Goal: Transaction & Acquisition: Download file/media

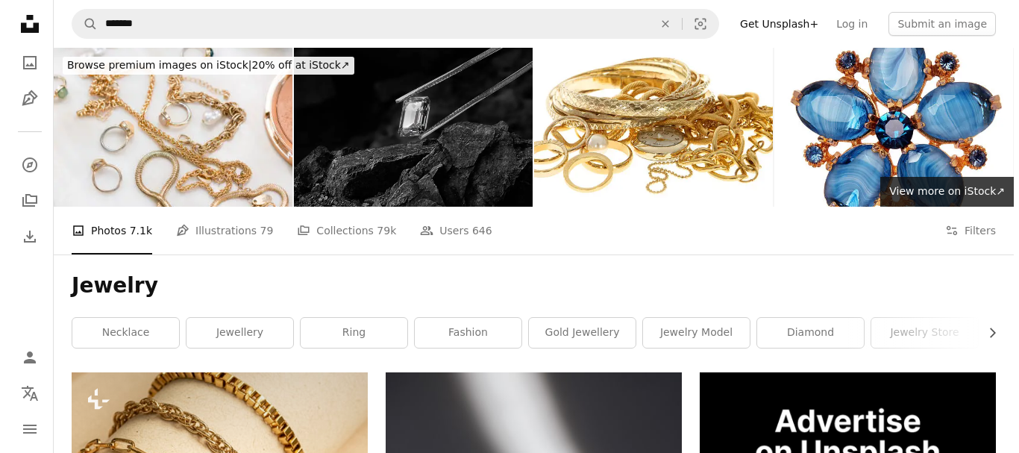
scroll to position [20315, 0]
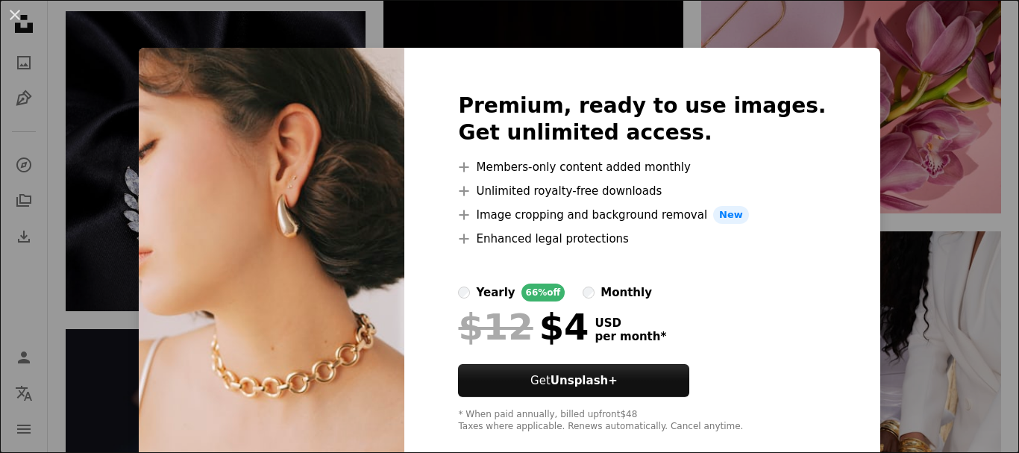
click at [892, 84] on div "An X shape Premium, ready to use images. Get unlimited access. A plus sign Memb…" at bounding box center [509, 226] width 1019 height 453
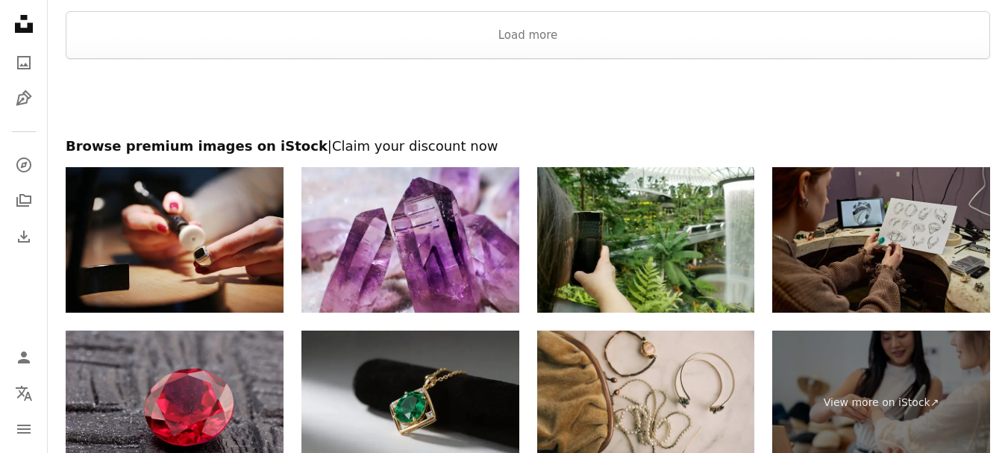
scroll to position [22777, 0]
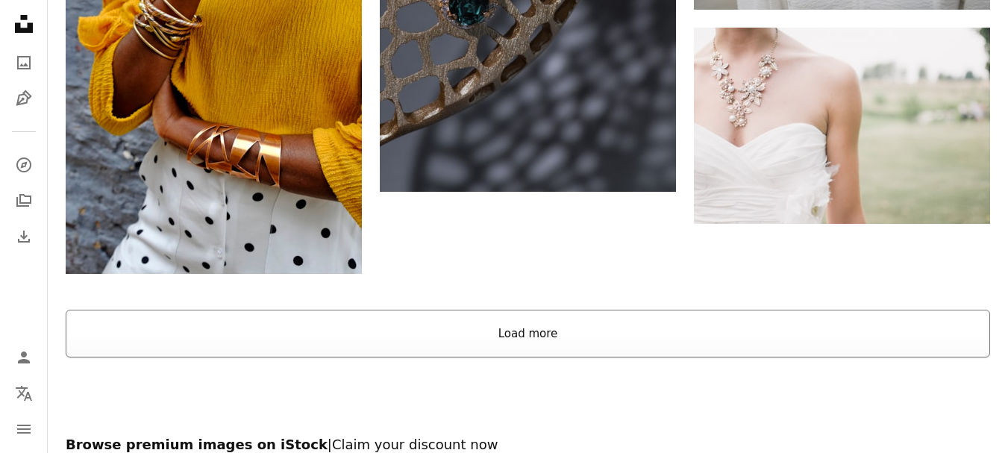
click at [547, 326] on button "Load more" at bounding box center [528, 334] width 924 height 48
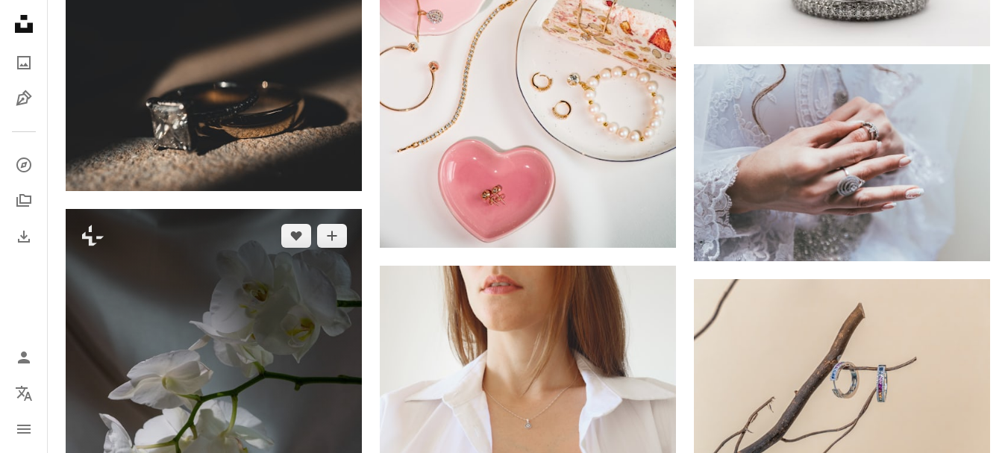
scroll to position [36208, 0]
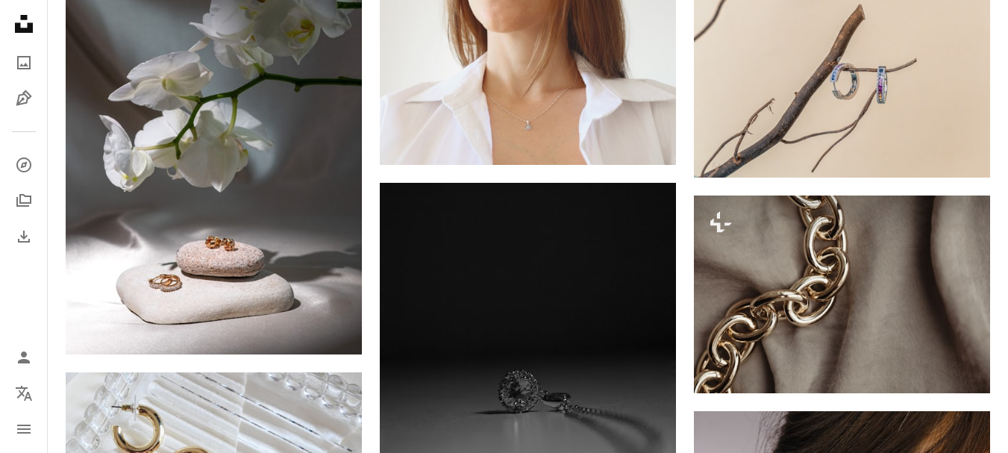
click at [38, 306] on nav "Unsplash logo Unsplash Home A photo Pen Tool A compass A stack of folders Downl…" at bounding box center [24, 226] width 48 height 453
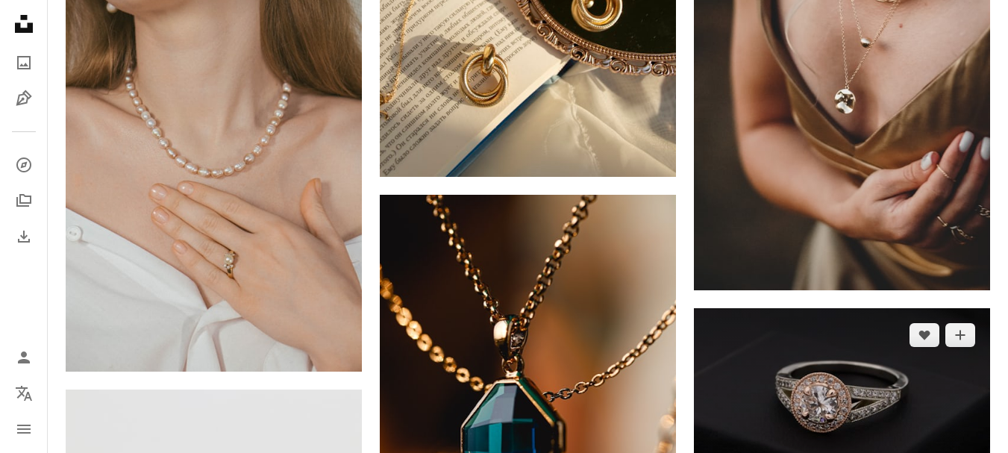
scroll to position [4858, 0]
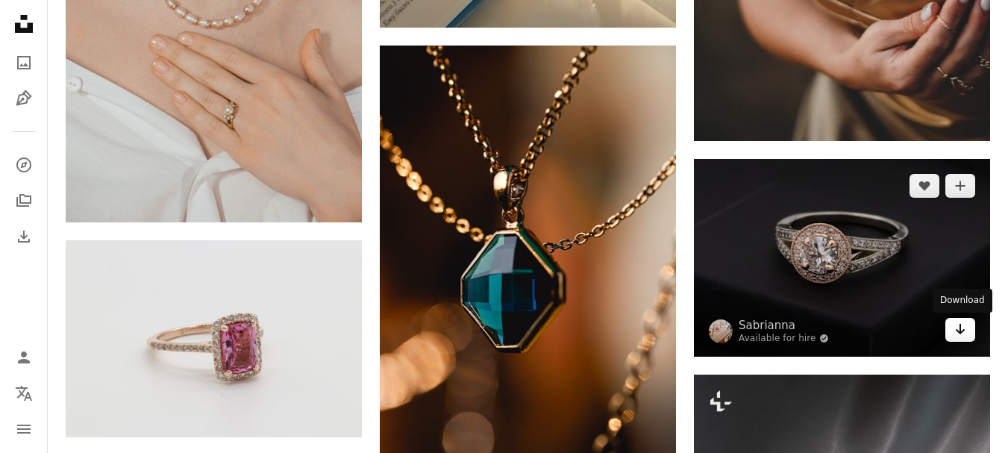
click at [964, 334] on icon "Arrow pointing down" at bounding box center [960, 329] width 12 height 18
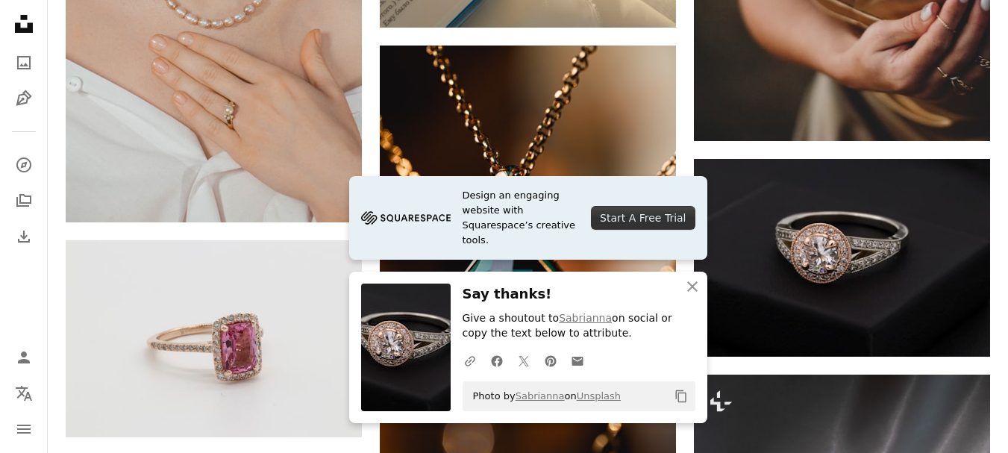
click at [24, 295] on nav "Unsplash logo Unsplash Home A photo Pen Tool A compass A stack of folders Downl…" at bounding box center [24, 226] width 48 height 453
click at [8, 310] on nav "Unsplash logo Unsplash Home A photo Pen Tool A compass A stack of folders Downl…" at bounding box center [24, 226] width 48 height 453
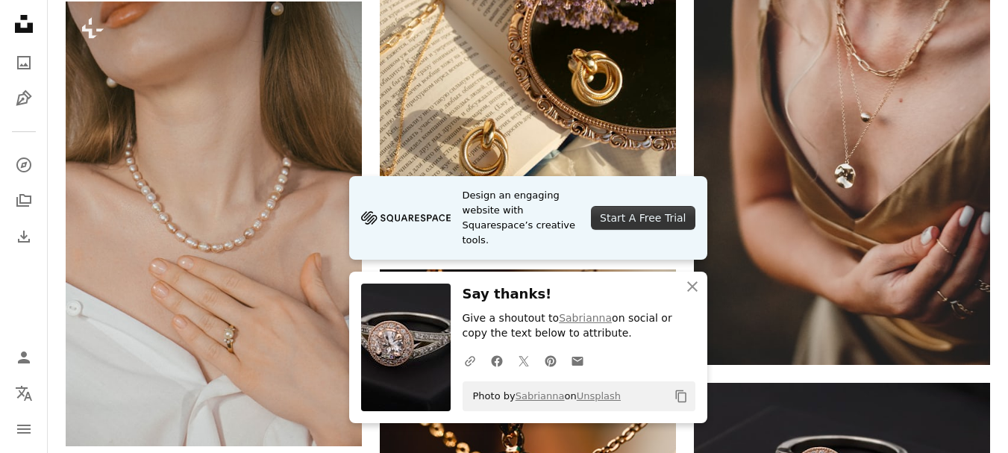
scroll to position [4336, 0]
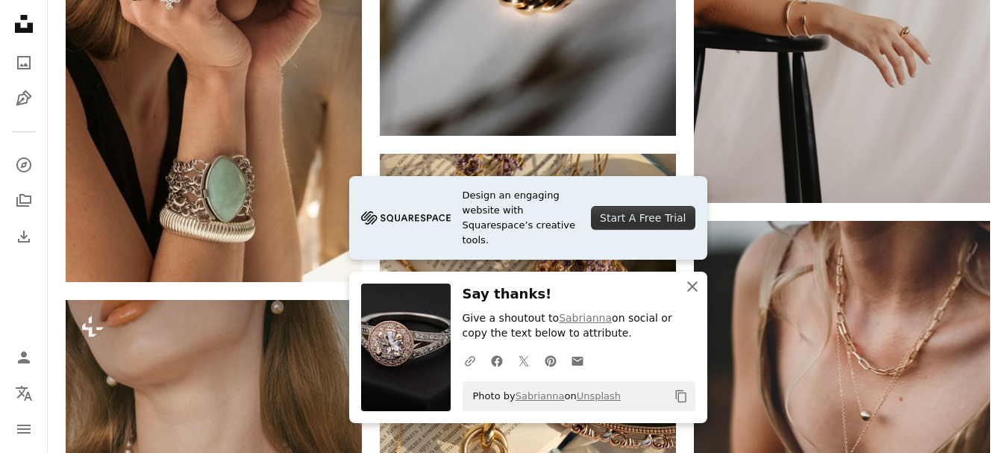
click at [688, 282] on icon "button" at bounding box center [692, 286] width 10 height 10
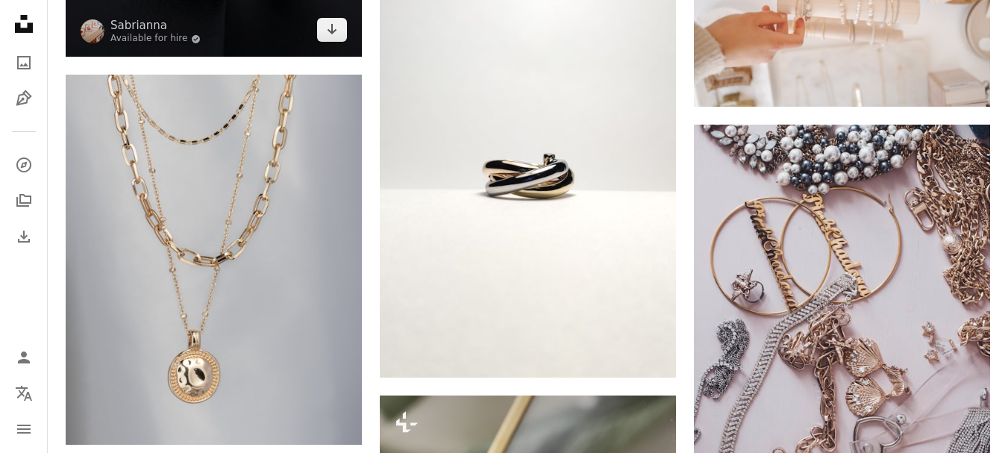
scroll to position [9409, 0]
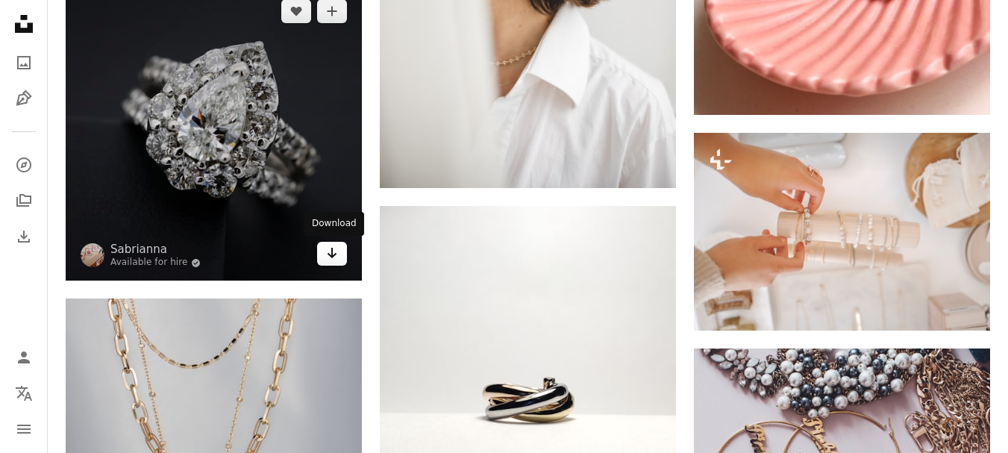
click at [334, 254] on icon "Arrow pointing down" at bounding box center [332, 253] width 12 height 18
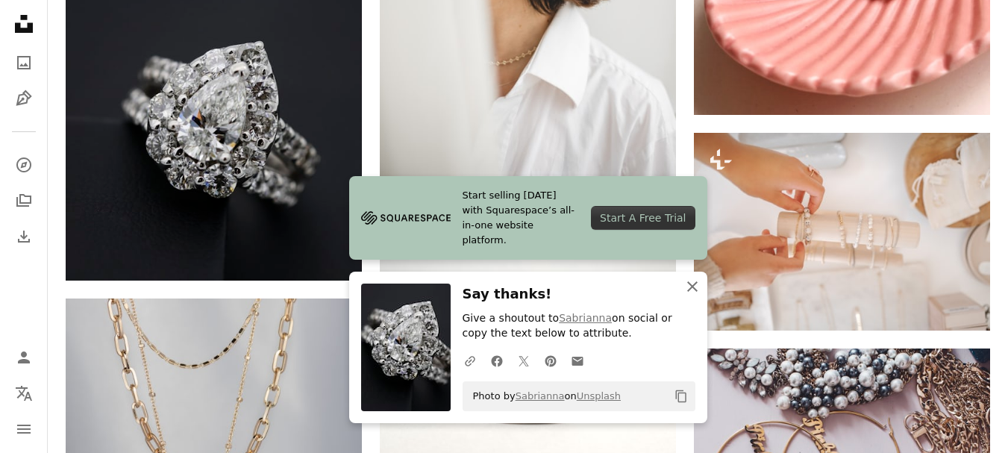
click at [689, 288] on icon "button" at bounding box center [692, 286] width 10 height 10
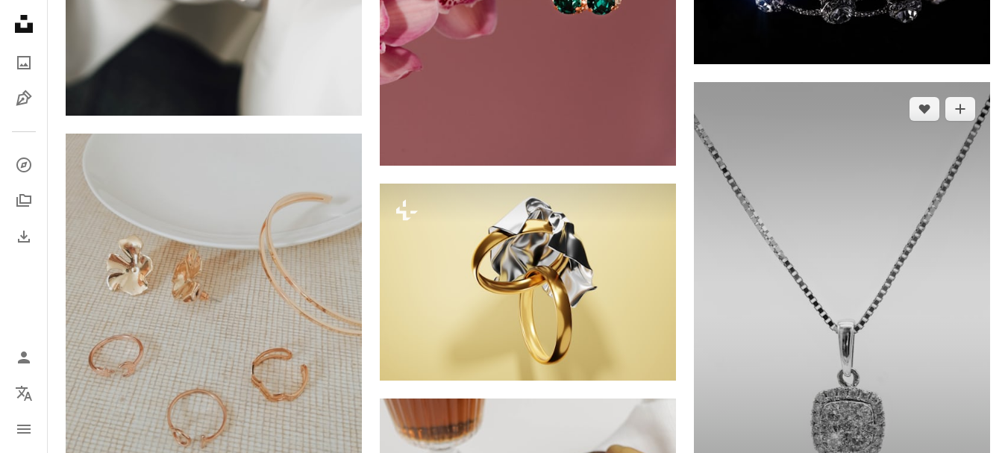
scroll to position [11424, 0]
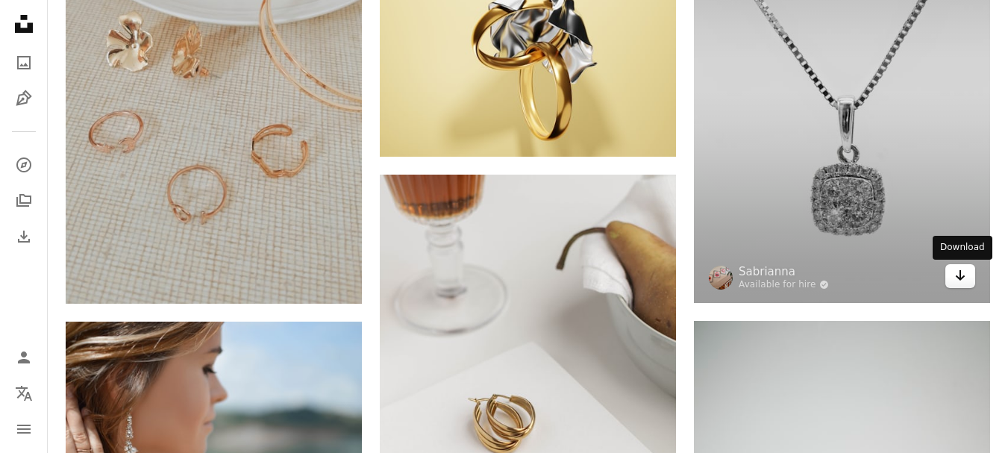
click at [958, 274] on icon "Arrow pointing down" at bounding box center [960, 275] width 12 height 18
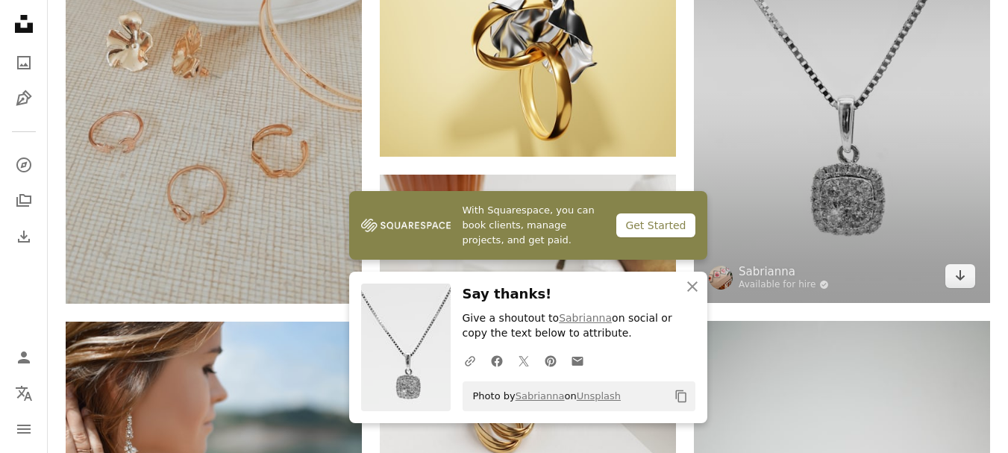
scroll to position [11946, 0]
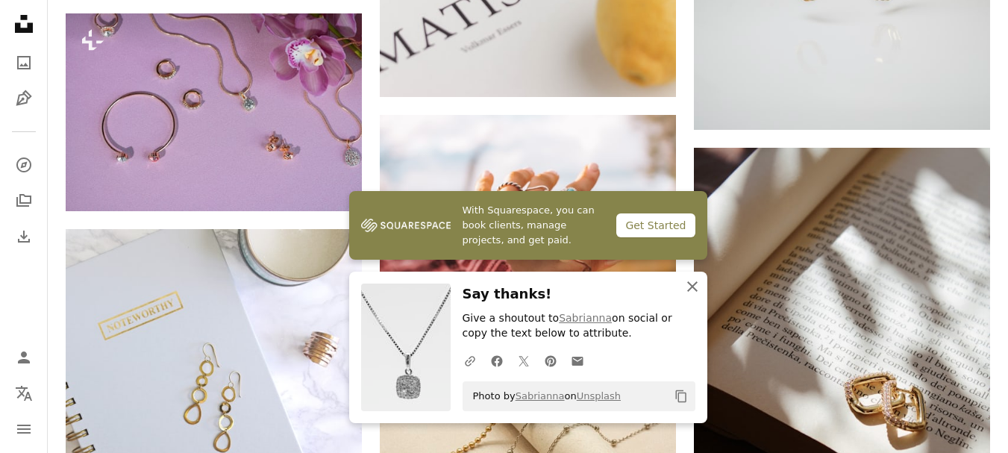
click at [689, 287] on icon "An X shape" at bounding box center [692, 287] width 18 height 18
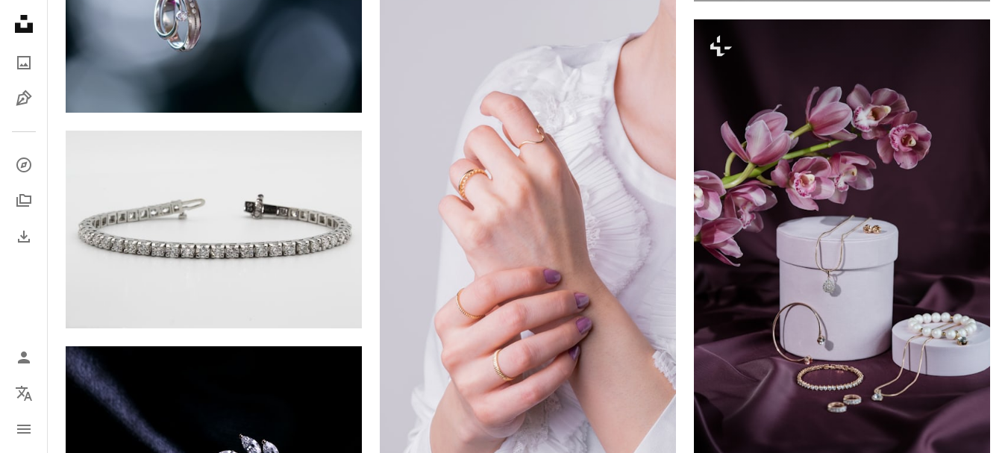
scroll to position [15080, 0]
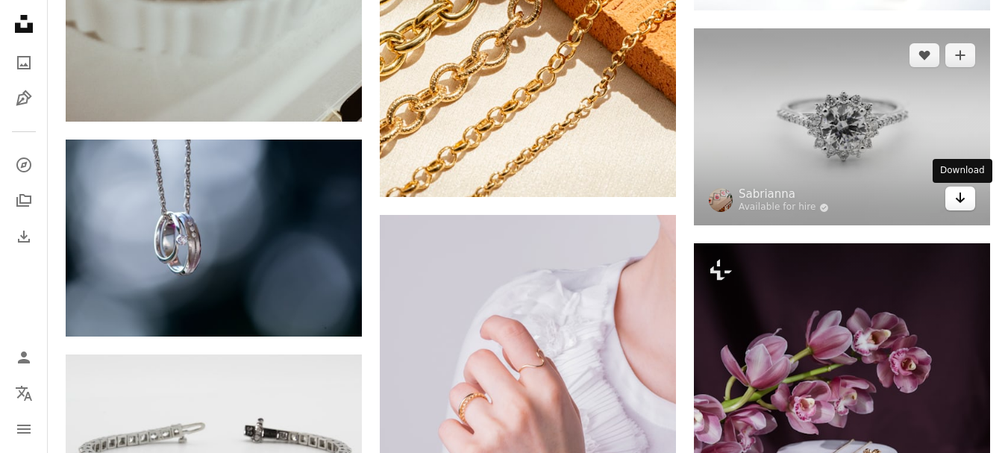
click at [965, 196] on icon "Arrow pointing down" at bounding box center [960, 198] width 12 height 18
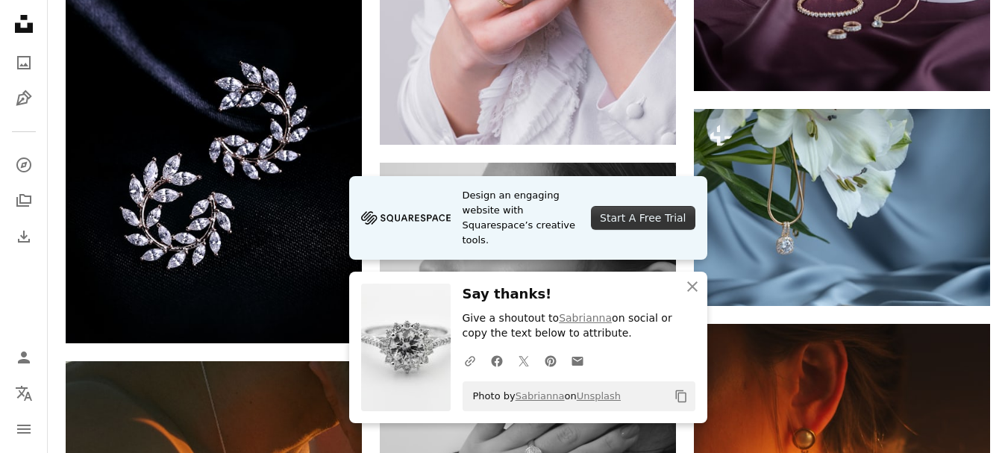
scroll to position [15752, 0]
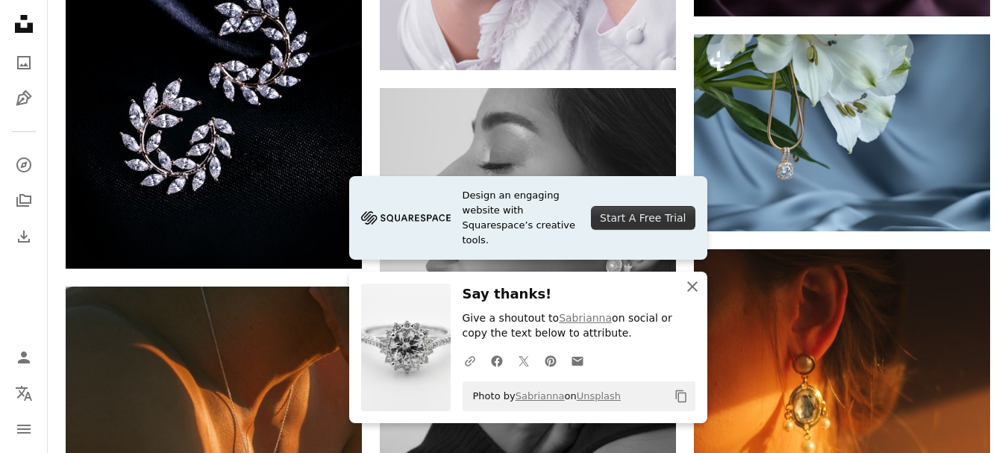
click at [692, 282] on icon "An X shape" at bounding box center [692, 287] width 18 height 18
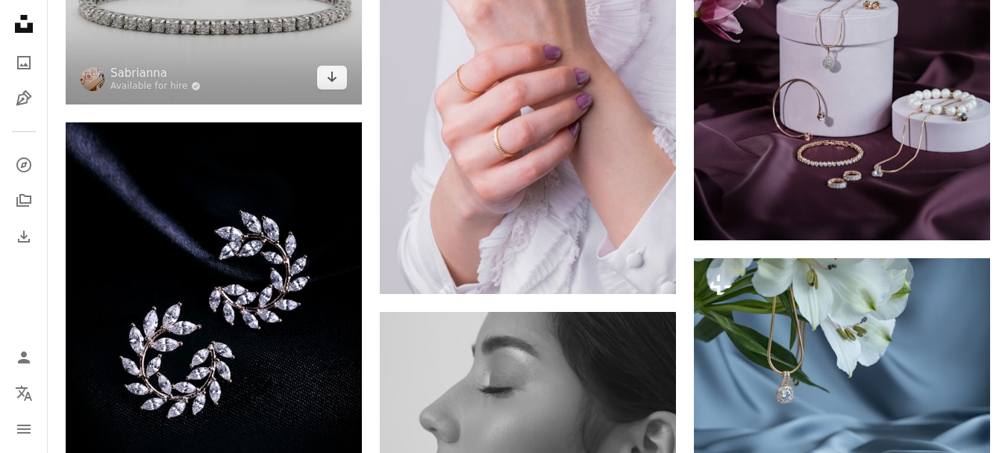
scroll to position [15304, 0]
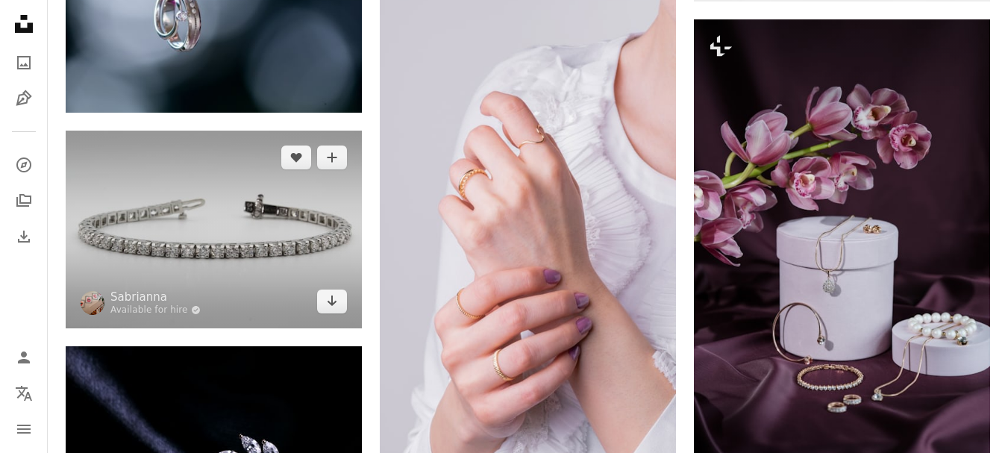
click at [249, 241] on img at bounding box center [214, 229] width 296 height 197
click at [342, 300] on link "Arrow pointing down" at bounding box center [332, 301] width 30 height 24
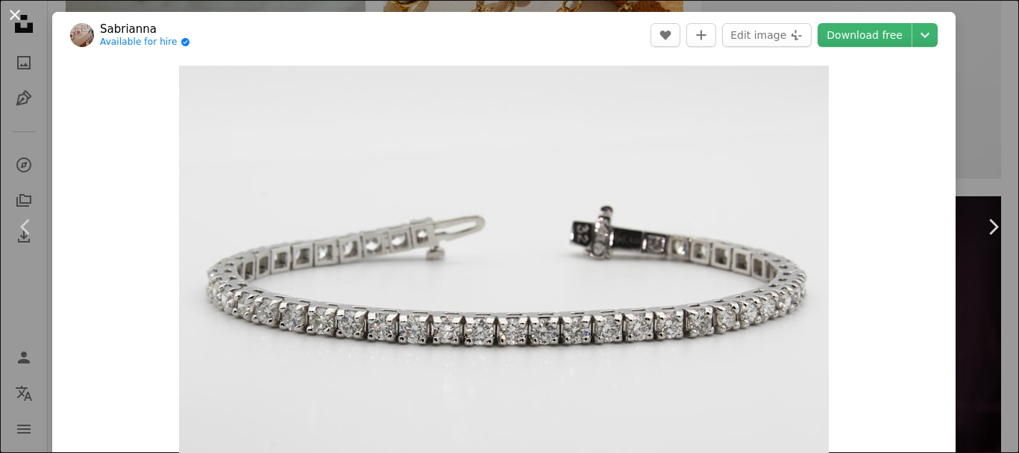
click at [22, 24] on button "An X shape" at bounding box center [15, 15] width 18 height 18
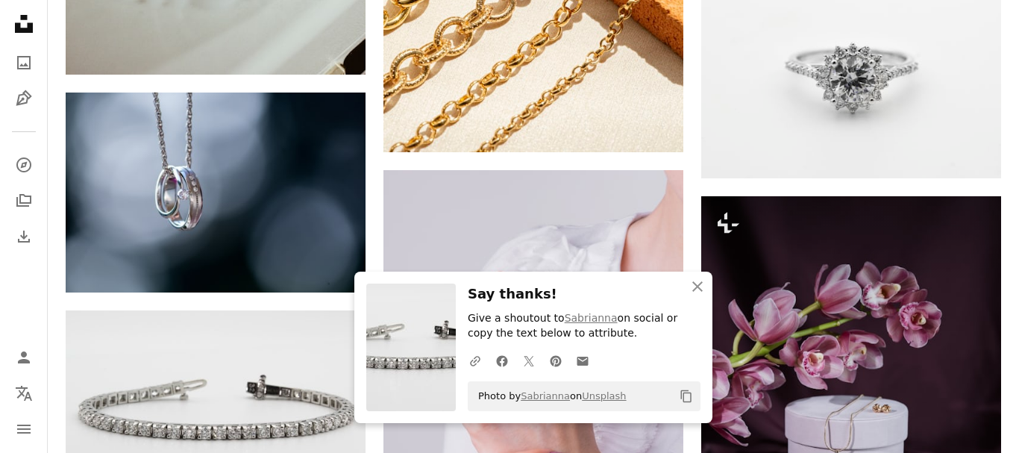
click at [2, 13] on nav "Unsplash logo Unsplash Home A photo Pen Tool A compass A stack of folders Downl…" at bounding box center [24, 226] width 48 height 453
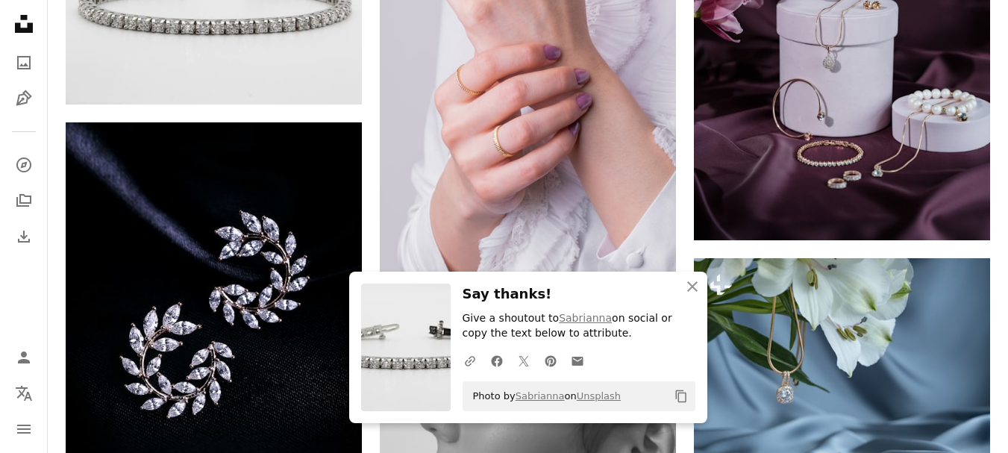
scroll to position [15752, 0]
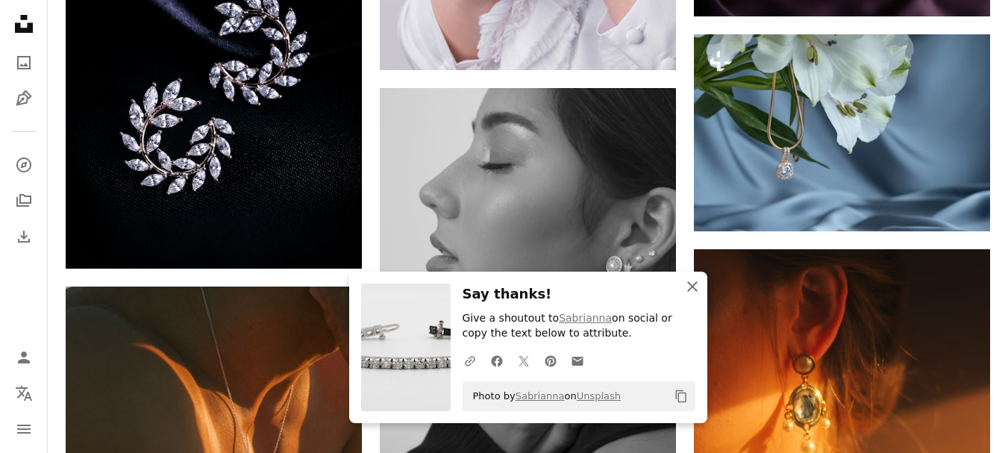
click at [695, 294] on icon "An X shape" at bounding box center [692, 287] width 18 height 18
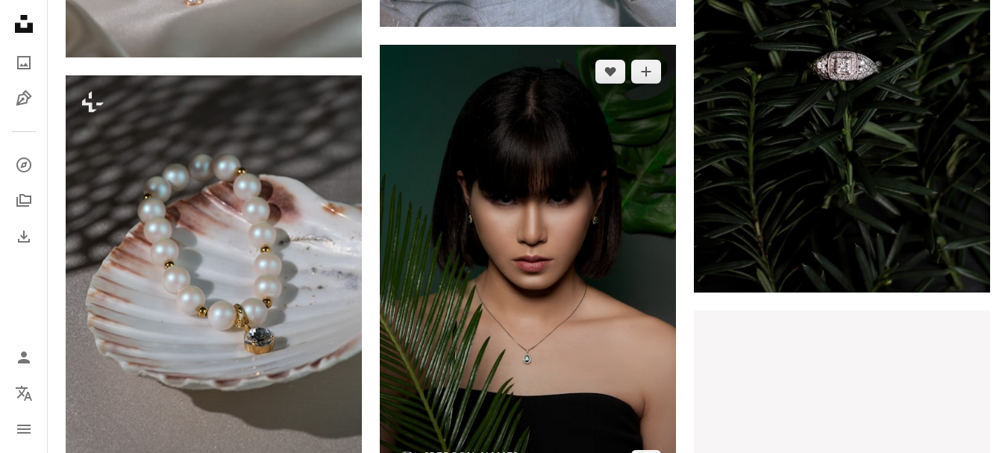
scroll to position [18811, 0]
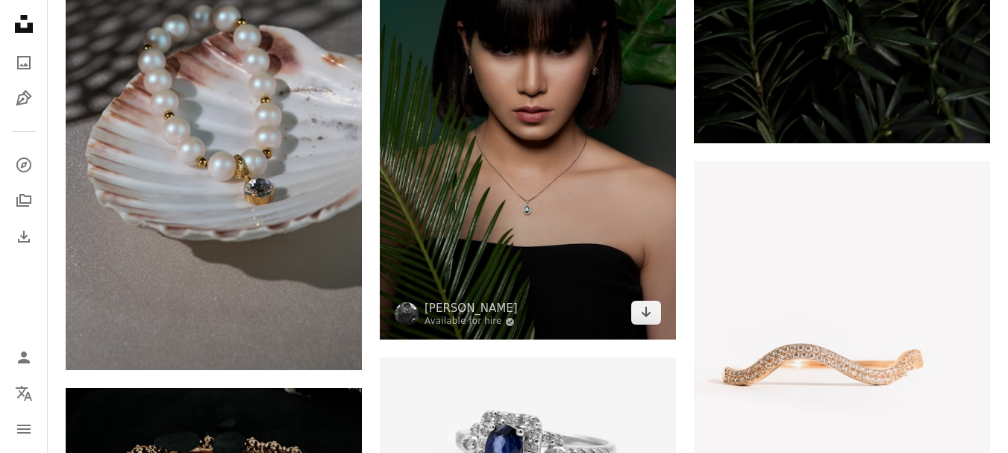
click at [480, 199] on img at bounding box center [528, 118] width 296 height 444
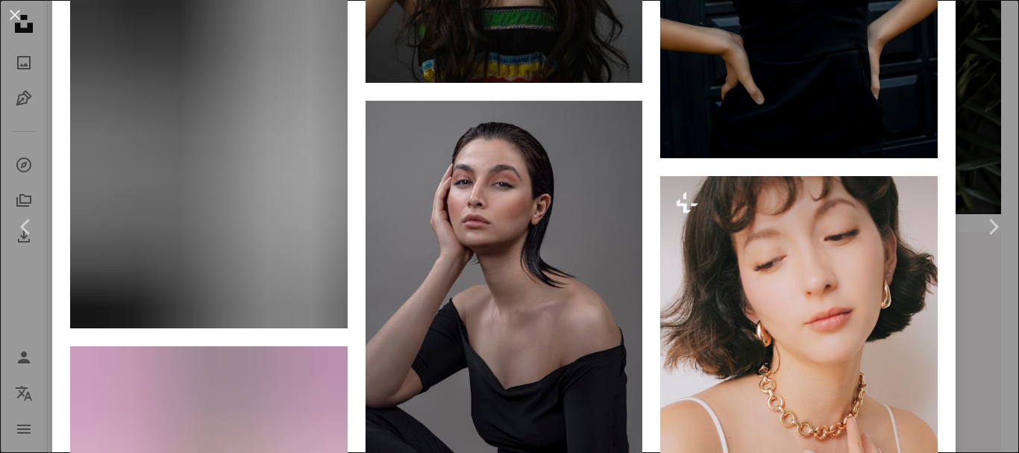
scroll to position [6193, 0]
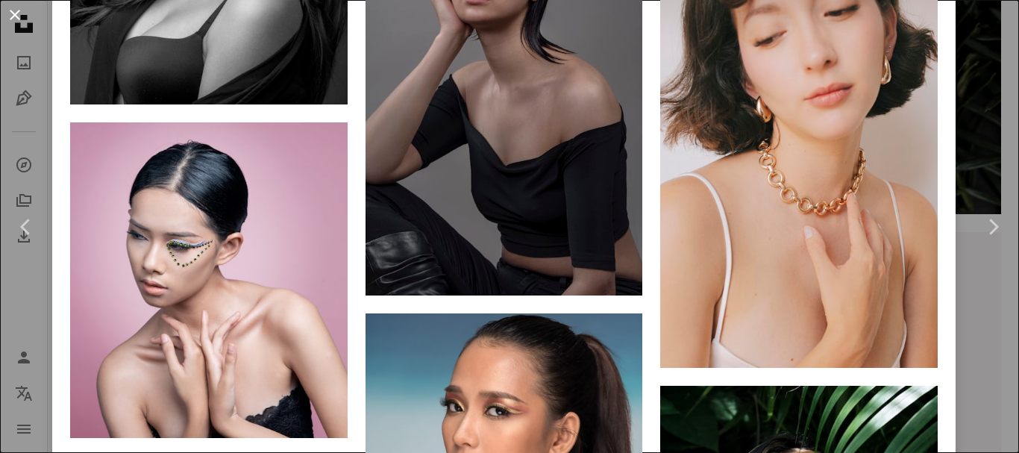
click at [11, 8] on button "An X shape" at bounding box center [15, 15] width 18 height 18
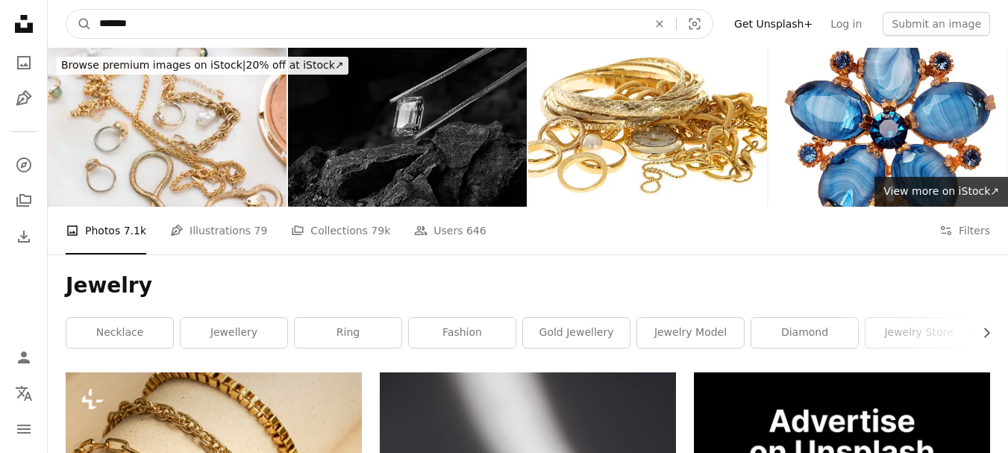
click at [207, 26] on input "*******" at bounding box center [367, 24] width 551 height 28
type input "**********"
click at [66, 10] on button "A magnifying glass" at bounding box center [78, 24] width 25 height 28
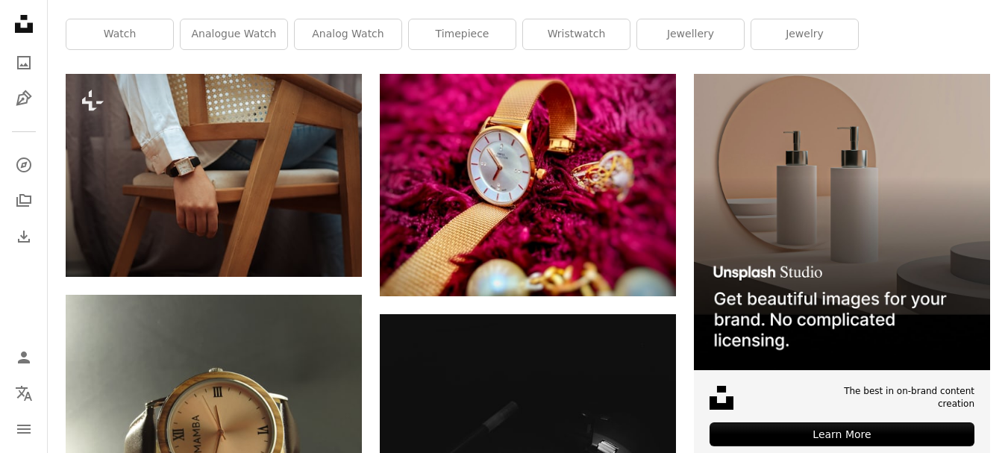
scroll to position [75, 0]
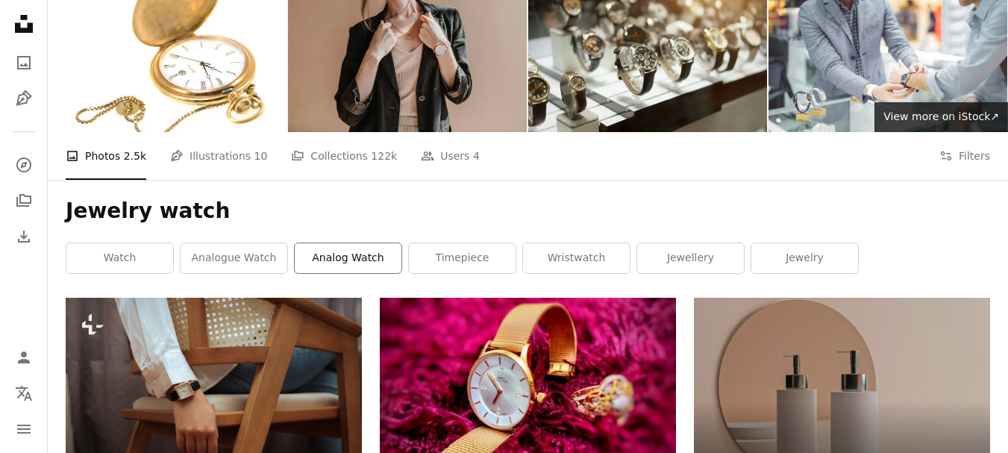
click at [350, 259] on link "analog watch" at bounding box center [348, 258] width 107 height 30
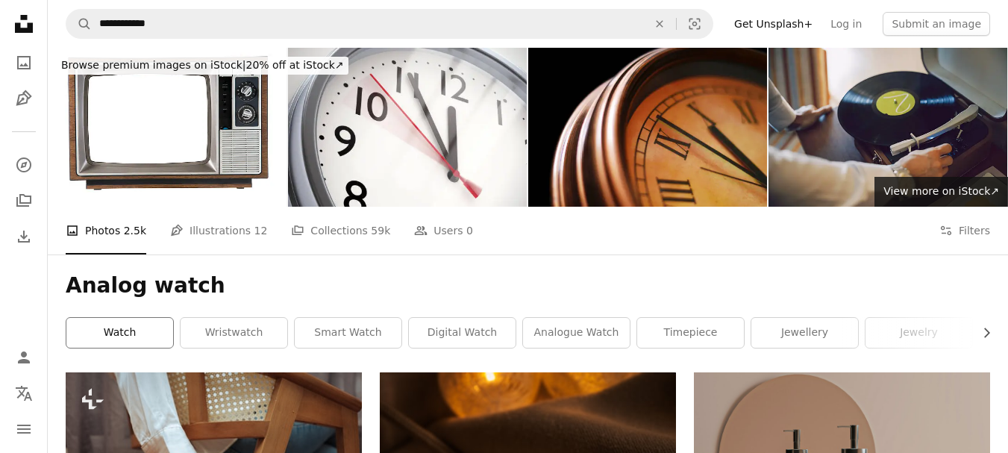
click at [145, 334] on link "watch" at bounding box center [119, 333] width 107 height 30
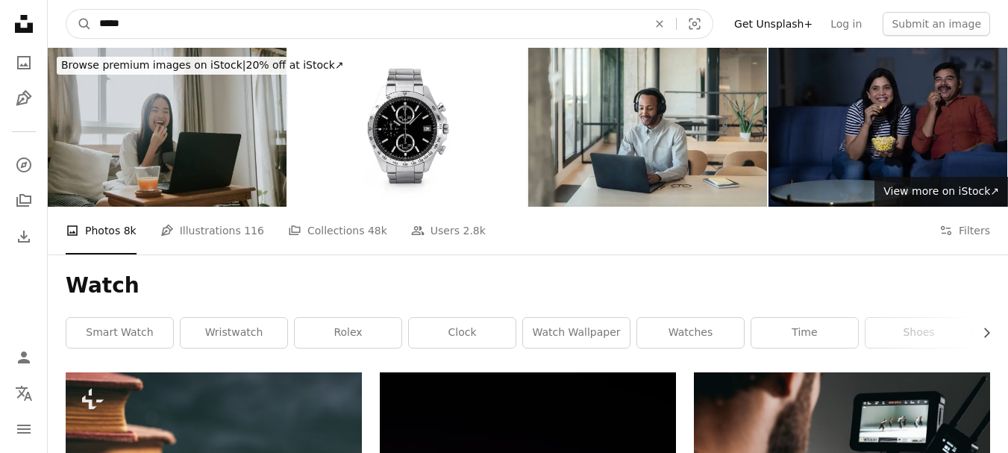
click at [189, 34] on input "*****" at bounding box center [367, 24] width 551 height 28
type input "**********"
click button "A magnifying glass" at bounding box center [78, 24] width 25 height 28
